Goal: Transaction & Acquisition: Subscribe to service/newsletter

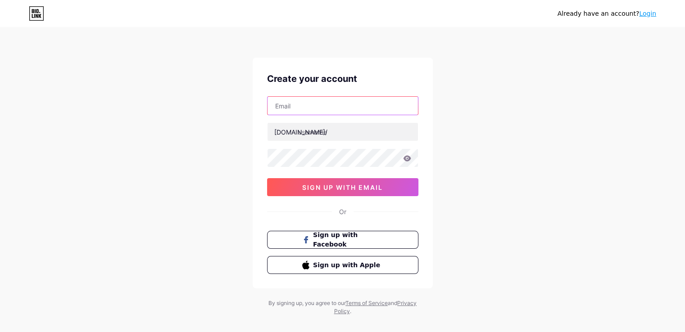
click at [292, 103] on input "text" at bounding box center [342, 106] width 150 height 18
paste input "[PERSON_NAME][EMAIL_ADDRESS][PERSON_NAME][DOMAIN_NAME]"
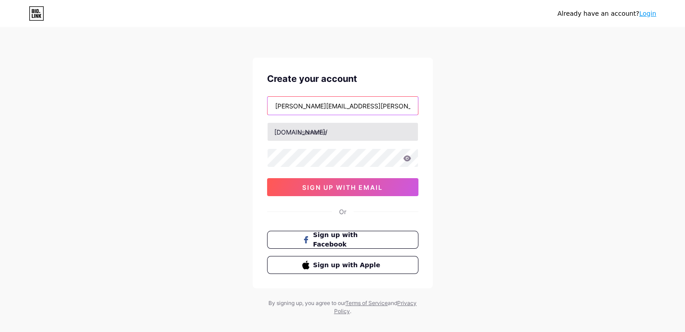
type input "[PERSON_NAME][EMAIL_ADDRESS][PERSON_NAME][DOMAIN_NAME]"
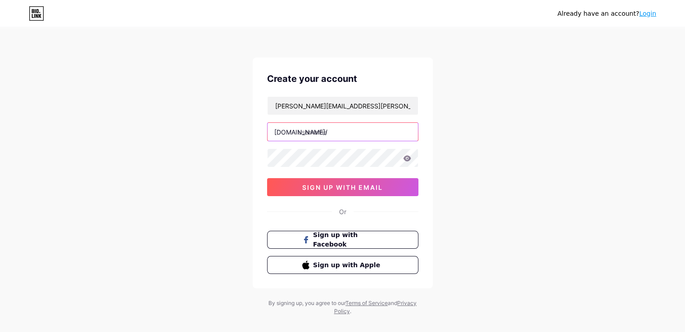
click at [311, 135] on input "text" at bounding box center [342, 132] width 150 height 18
paste input "offset8capital"
type input "offset8capital"
click at [405, 158] on icon at bounding box center [407, 158] width 8 height 6
click at [406, 158] on icon at bounding box center [407, 158] width 8 height 6
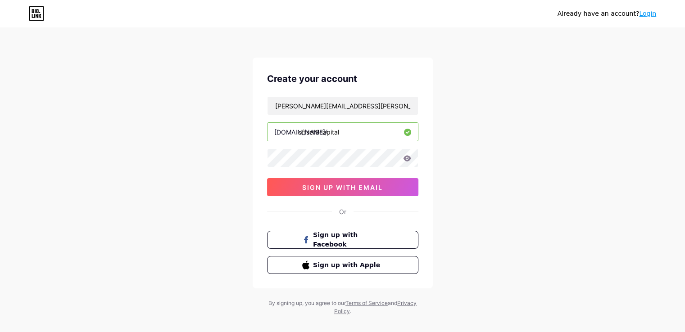
click at [408, 159] on icon at bounding box center [407, 158] width 8 height 6
click at [161, 201] on div "Already have an account? Login Create your account [PERSON_NAME][EMAIL_ADDRESS]…" at bounding box center [342, 172] width 685 height 344
click at [300, 184] on button "sign up with email" at bounding box center [342, 187] width 151 height 18
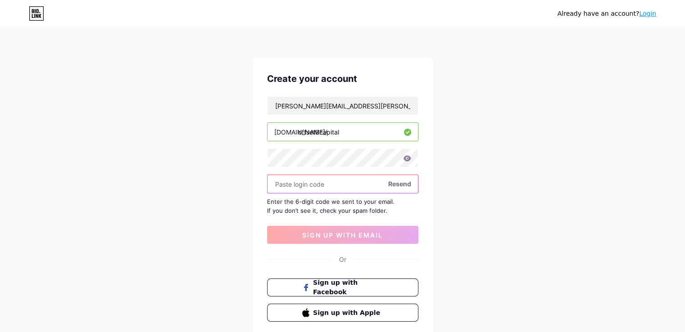
paste input "889495"
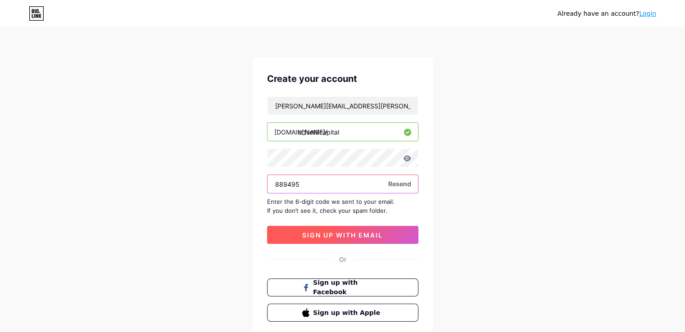
type input "889495"
click at [359, 236] on span "sign up with email" at bounding box center [342, 235] width 81 height 8
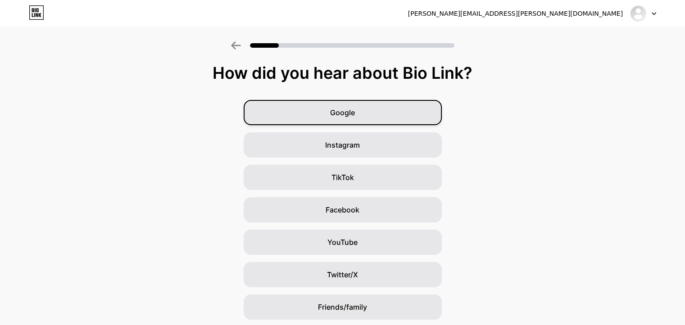
click at [345, 115] on span "Google" at bounding box center [342, 112] width 25 height 11
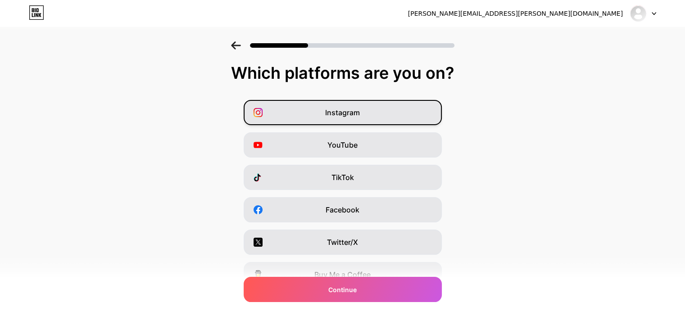
click at [358, 116] on span "Instagram" at bounding box center [342, 112] width 35 height 11
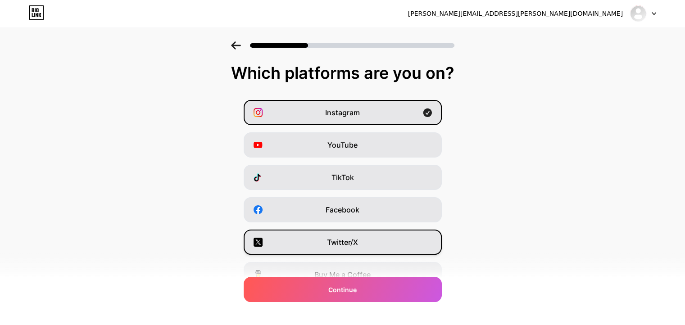
click at [379, 241] on div "Twitter/X" at bounding box center [343, 242] width 198 height 25
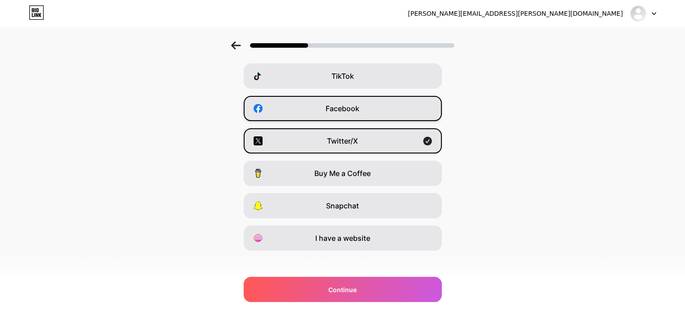
scroll to position [108, 0]
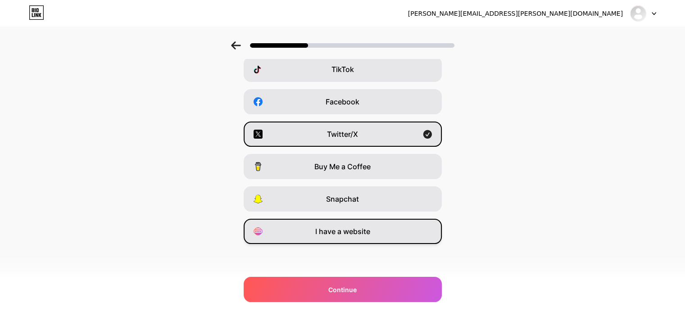
click at [359, 227] on span "I have a website" at bounding box center [342, 231] width 55 height 11
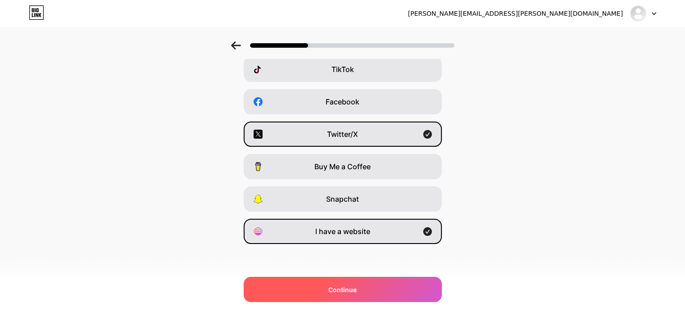
click at [338, 291] on span "Continue" at bounding box center [342, 289] width 28 height 9
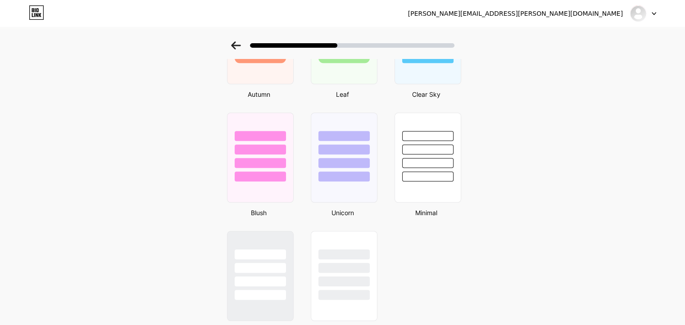
scroll to position [744, 0]
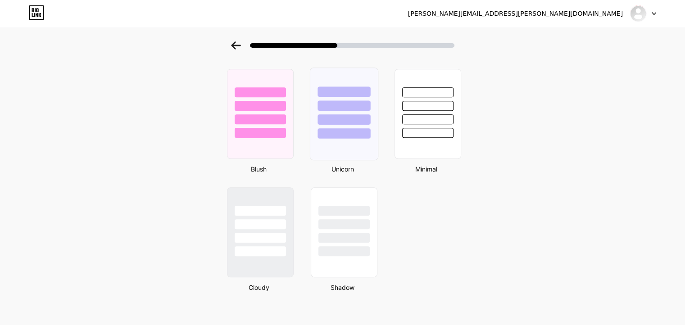
click at [356, 144] on div at bounding box center [343, 114] width 68 height 93
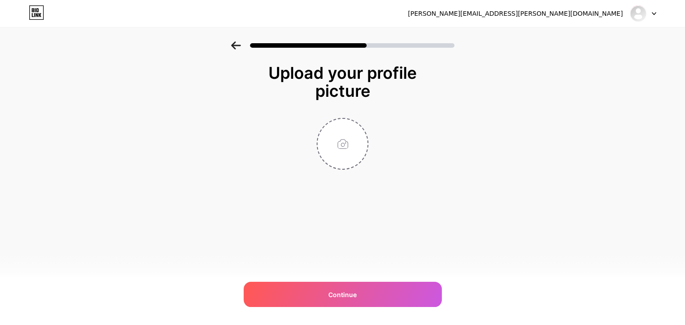
scroll to position [0, 0]
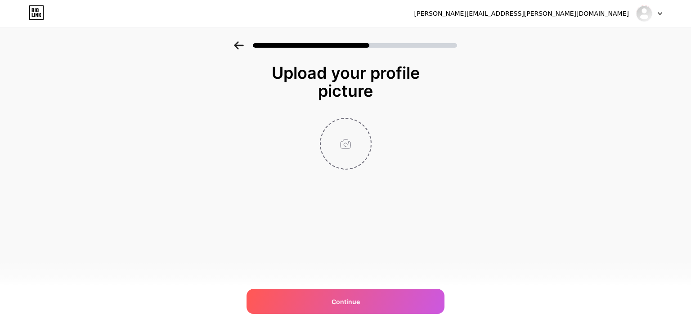
click at [339, 149] on input "file" at bounding box center [346, 144] width 50 height 50
type input "C:\fakepath\Logo 2.jpg"
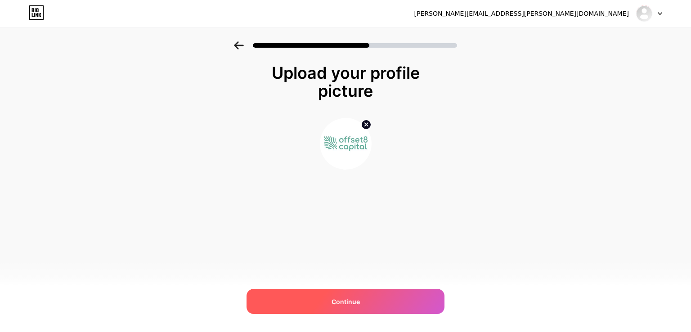
click at [331, 299] on div "Continue" at bounding box center [346, 301] width 198 height 25
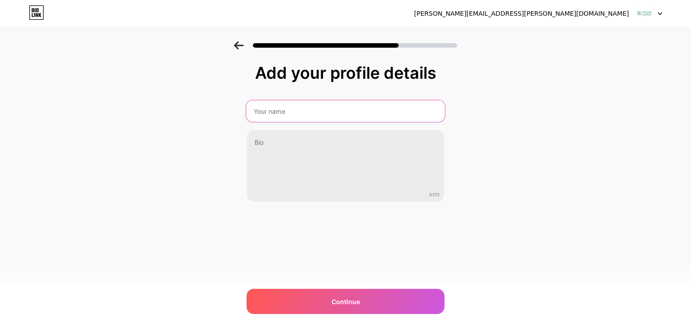
click at [302, 116] on input "text" at bounding box center [345, 111] width 199 height 22
type input "Offset8Capital"
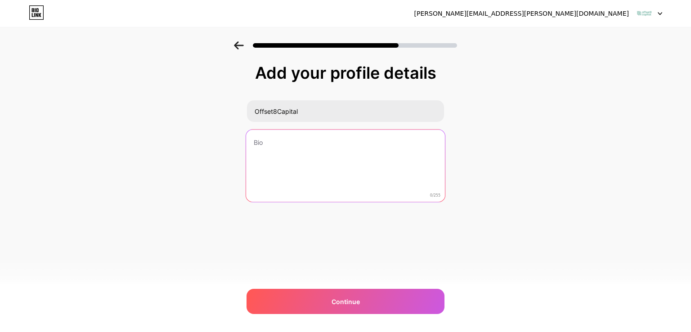
click at [294, 149] on textarea at bounding box center [345, 166] width 199 height 73
paste textarea "Offset8 Capital is an innovative investment company specializing in carbon redu…"
type textarea "Offset8 Capital is an innovative investment company specializing in carbon redu…"
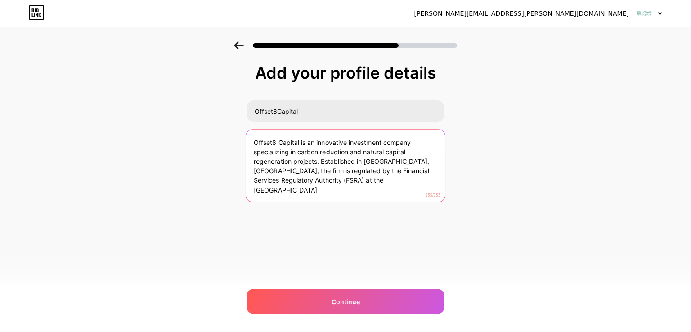
drag, startPoint x: 386, startPoint y: 181, endPoint x: 194, endPoint y: 123, distance: 201.1
click at [194, 123] on div "Add your profile details Offset8Capital Offset8 Capital is an innovative invest…" at bounding box center [345, 144] width 691 height 206
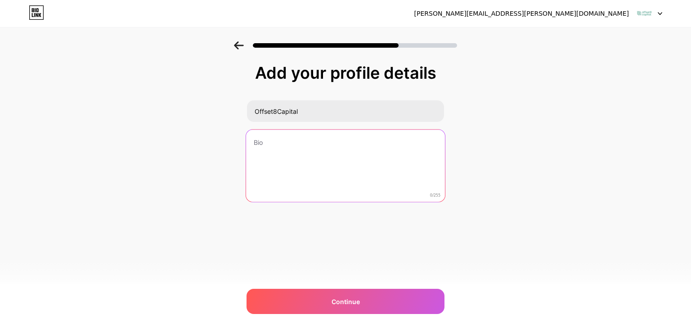
paste textarea "Offset8 Capital offers tailored investment solutions to corporations and invest…"
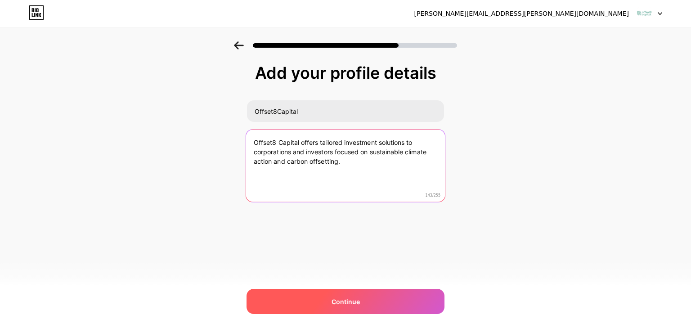
type textarea "Offset8 Capital offers tailored investment solutions to corporations and invest…"
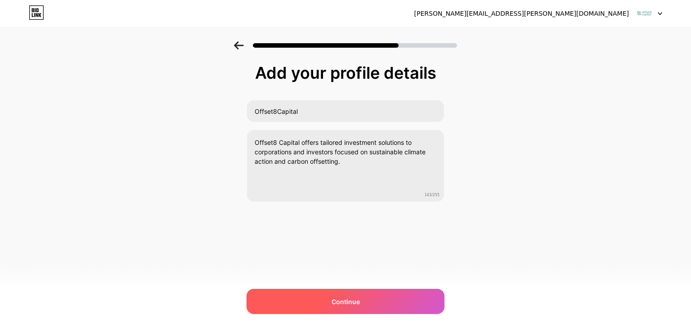
click at [327, 295] on div "Continue" at bounding box center [346, 301] width 198 height 25
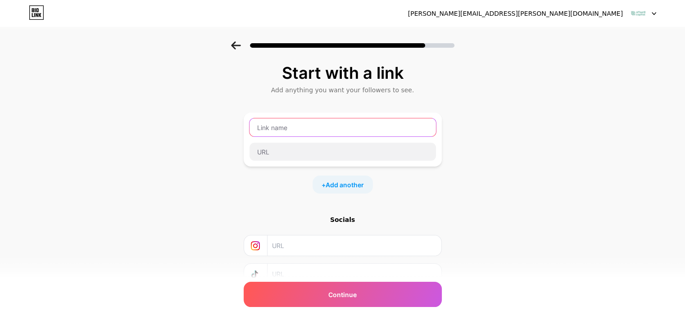
click at [329, 122] on input "text" at bounding box center [342, 127] width 186 height 18
click at [285, 133] on input "text" at bounding box center [342, 127] width 186 height 18
type input "O"
paste input "Offset8Capital"
type input "Offset8Capital"
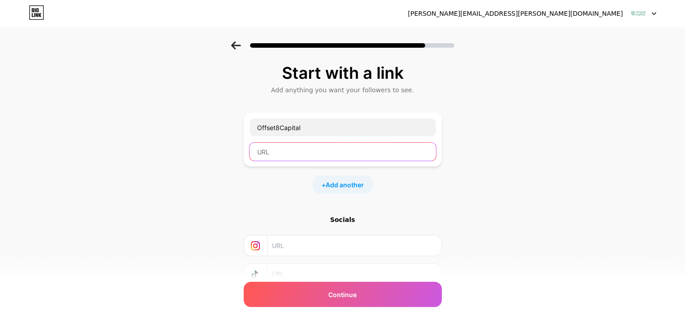
click at [336, 153] on input "text" at bounding box center [342, 152] width 186 height 18
paste input "[URL][DOMAIN_NAME]"
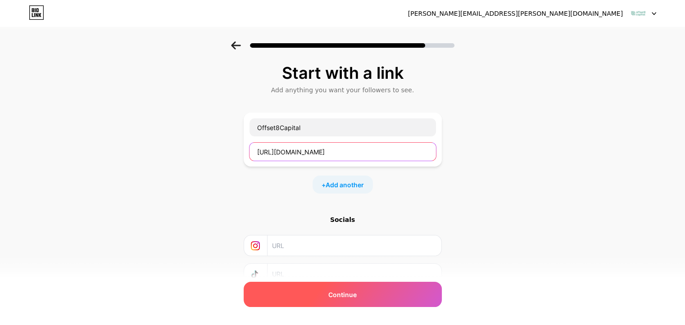
type input "[URL][DOMAIN_NAME]"
click at [346, 292] on span "Continue" at bounding box center [342, 294] width 28 height 9
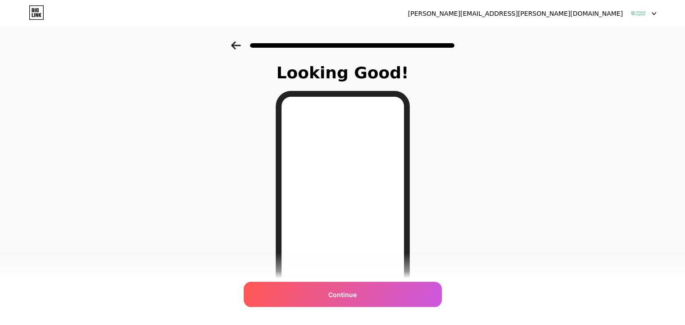
click at [236, 45] on icon at bounding box center [235, 45] width 9 height 8
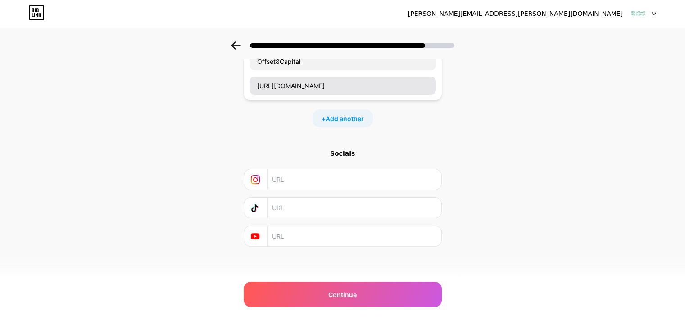
scroll to position [68, 0]
click at [289, 177] on input "text" at bounding box center [353, 178] width 163 height 20
paste input "[URL][DOMAIN_NAME]"
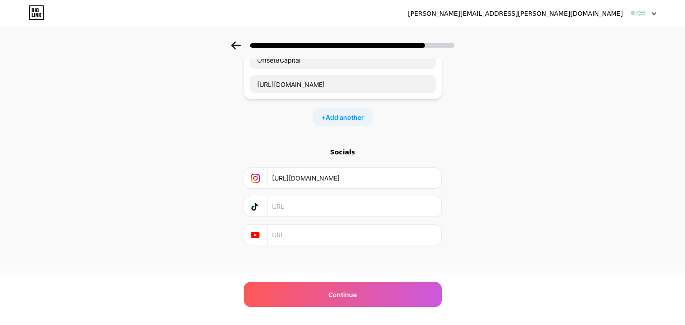
scroll to position [0, 74]
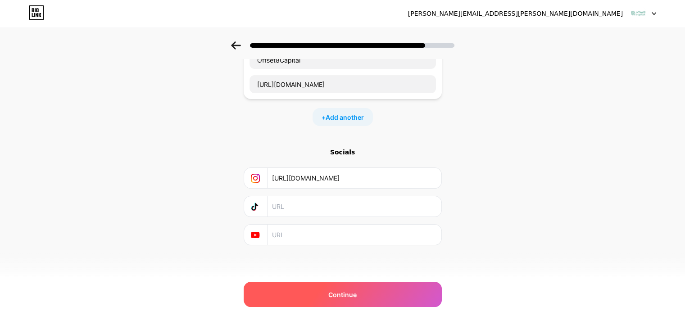
type input "[URL][DOMAIN_NAME]"
drag, startPoint x: 310, startPoint y: 302, endPoint x: 308, endPoint y: 297, distance: 5.7
click at [310, 302] on div "Continue" at bounding box center [343, 294] width 198 height 25
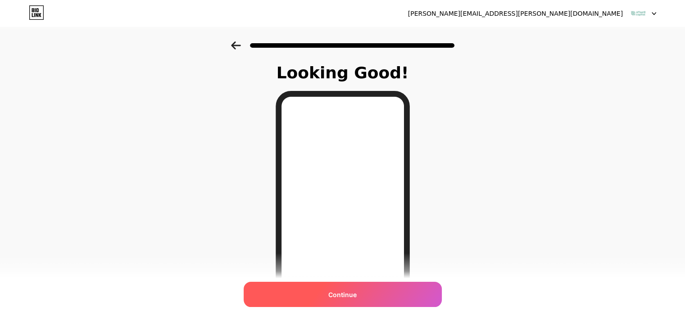
click at [349, 290] on span "Continue" at bounding box center [342, 294] width 28 height 9
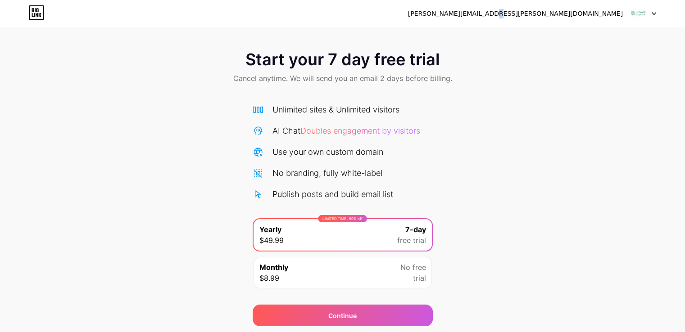
drag, startPoint x: 609, startPoint y: 9, endPoint x: 607, endPoint y: 14, distance: 4.8
click at [607, 10] on div "[PERSON_NAME][EMAIL_ADDRESS][PERSON_NAME][DOMAIN_NAME]" at bounding box center [515, 13] width 215 height 9
click at [637, 15] on img at bounding box center [637, 13] width 17 height 17
click at [652, 15] on div at bounding box center [643, 13] width 26 height 16
drag, startPoint x: 521, startPoint y: 80, endPoint x: 426, endPoint y: 78, distance: 95.0
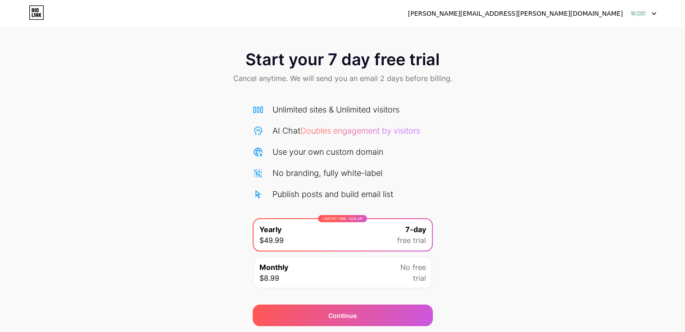
click at [512, 80] on div "Start your 7 day free trial Cancel anytime. We will send you an email 2 days be…" at bounding box center [342, 67] width 685 height 53
click at [34, 10] on icon at bounding box center [36, 12] width 15 height 14
click at [313, 140] on div "Unlimited sites & Unlimited visitors AI Chat Doubles engagement by visitors Use…" at bounding box center [343, 152] width 180 height 97
click at [321, 173] on div "No branding, fully white-label" at bounding box center [327, 173] width 110 height 12
click at [318, 199] on div "Publish posts and build email list" at bounding box center [332, 194] width 121 height 12
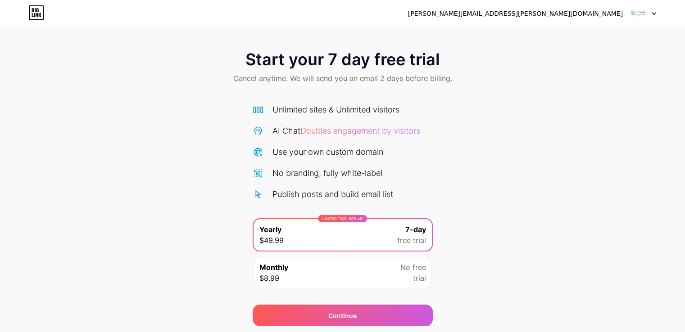
drag, startPoint x: 317, startPoint y: 281, endPoint x: 306, endPoint y: 247, distance: 35.9
click at [315, 277] on div "Monthly $8.99 No free trial" at bounding box center [342, 273] width 178 height 32
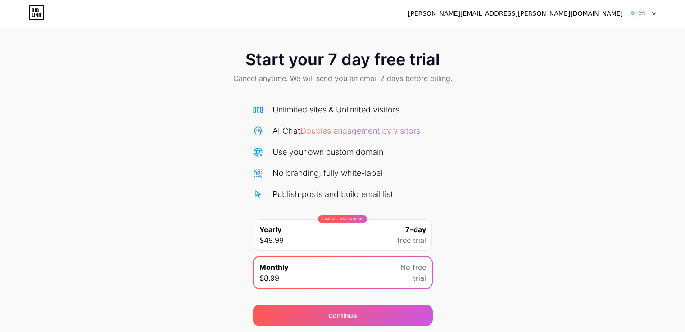
click at [304, 244] on div "LIMITED TIME : 50% off Yearly $49.99 7-day free trial" at bounding box center [342, 235] width 178 height 32
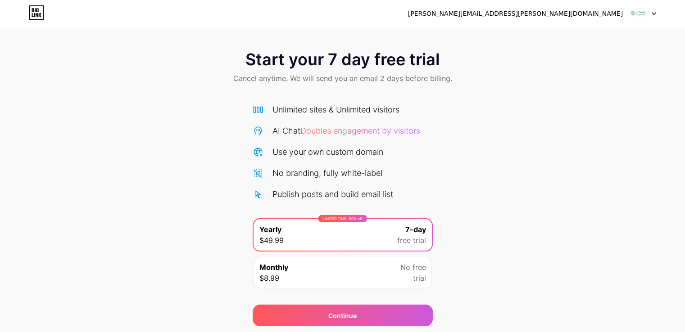
click at [313, 300] on div "Continue" at bounding box center [343, 310] width 180 height 32
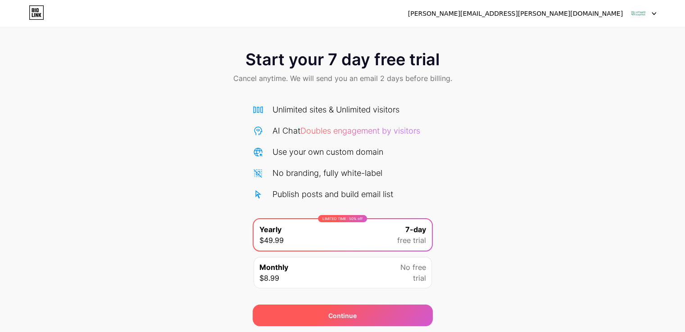
drag, startPoint x: 315, startPoint y: 317, endPoint x: 311, endPoint y: 310, distance: 8.1
click at [312, 314] on div "Continue" at bounding box center [343, 316] width 180 height 22
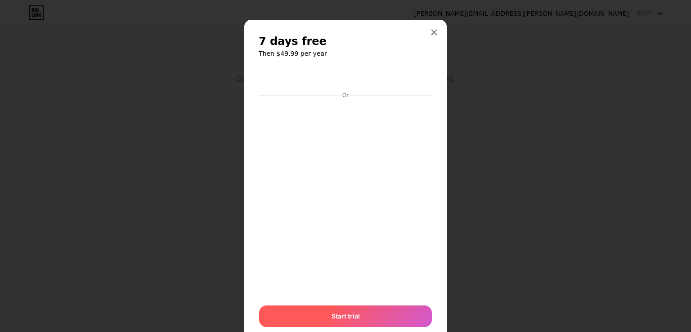
click at [318, 312] on div "Start trial" at bounding box center [345, 317] width 173 height 22
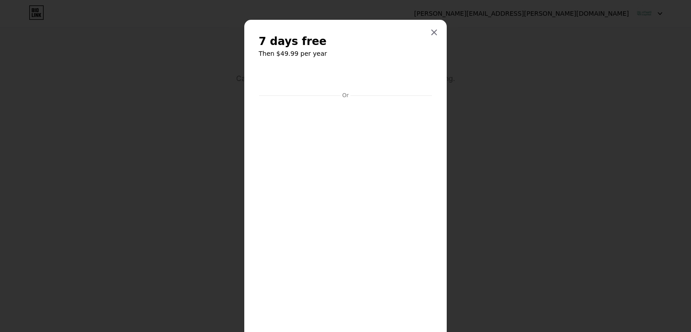
click at [434, 27] on div at bounding box center [434, 32] width 16 height 16
